Goal: Find specific page/section: Find specific page/section

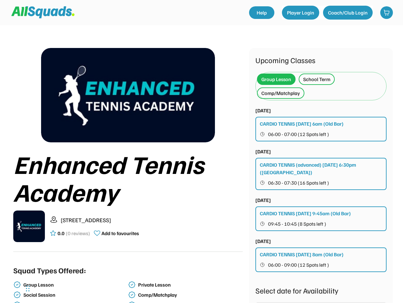
click at [201, 152] on div "Enhanced Tennis Academy" at bounding box center [127, 178] width 229 height 56
click at [201, 164] on div "Enhanced Tennis Academy" at bounding box center [127, 178] width 229 height 56
click at [201, 174] on div "Enhanced Tennis Academy" at bounding box center [127, 178] width 229 height 56
click at [201, 176] on div "Enhanced Tennis Academy" at bounding box center [127, 178] width 229 height 56
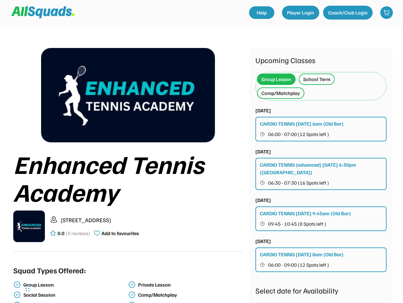
click at [128, 176] on div "Enhanced Tennis Academy" at bounding box center [127, 178] width 229 height 56
click at [128, 95] on img at bounding box center [128, 95] width 174 height 94
click at [128, 201] on div "Enhanced Tennis Academy" at bounding box center [127, 178] width 229 height 56
click at [128, 178] on div "Enhanced Tennis Academy" at bounding box center [127, 178] width 229 height 56
click at [128, 226] on div "[STREET_ADDRESS] 0.0 (0 reviews) Add to favourites" at bounding box center [146, 226] width 193 height 21
